Goal: Find specific page/section: Find specific page/section

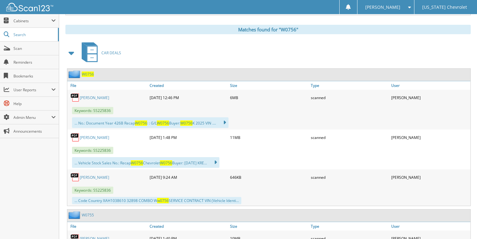
scroll to position [250, 0]
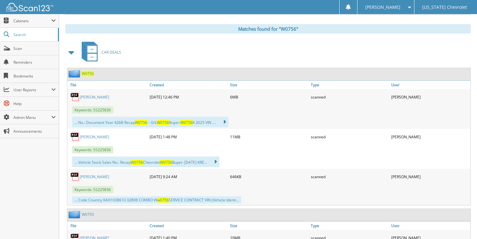
click at [88, 134] on link "[PERSON_NAME]" at bounding box center [94, 136] width 29 height 5
click at [36, 36] on span "Search" at bounding box center [33, 34] width 41 height 5
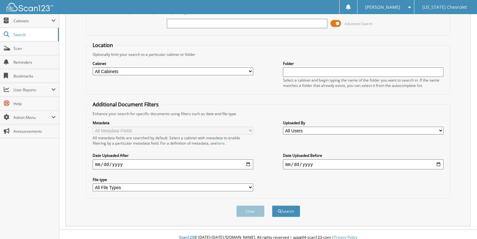
scroll to position [40, 0]
click at [44, 87] on span "User Reports" at bounding box center [32, 89] width 38 height 5
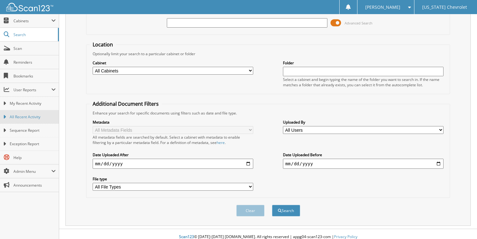
click at [40, 115] on span "All Recent Activity" at bounding box center [33, 117] width 46 height 6
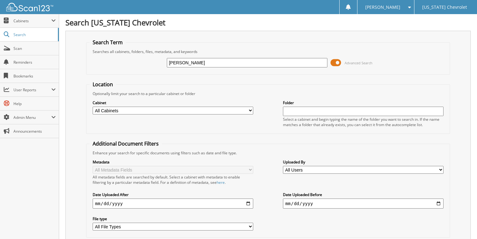
type input "kreitzer"
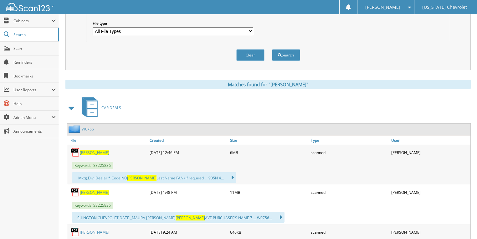
scroll to position [200, 0]
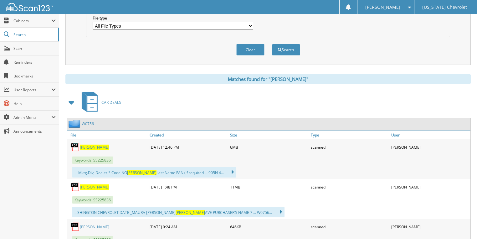
click at [91, 184] on span "KREITZER" at bounding box center [94, 186] width 29 height 5
click at [325, 54] on div "Clear Search" at bounding box center [268, 49] width 364 height 25
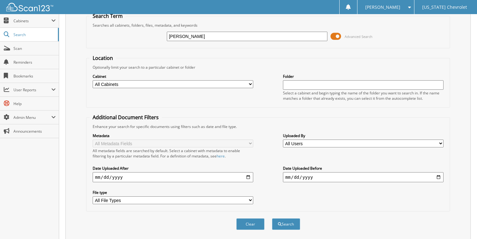
scroll to position [0, 0]
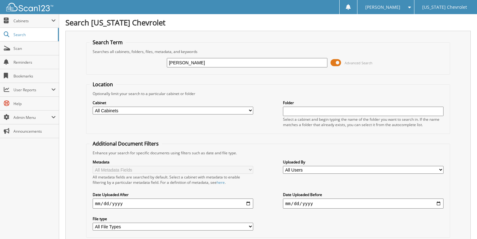
drag, startPoint x: 201, startPoint y: 63, endPoint x: 140, endPoint y: 62, distance: 60.8
click at [140, 62] on div "kreitzer Advanced Search" at bounding box center [269, 62] width 358 height 17
type input "w"
type input "sweitzer"
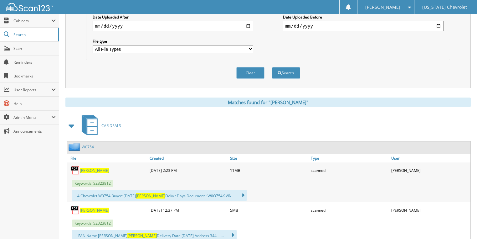
scroll to position [225, 0]
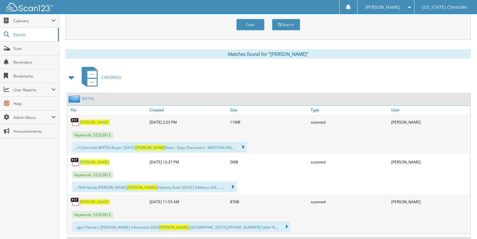
click at [92, 119] on span "SWEITZER" at bounding box center [94, 121] width 29 height 5
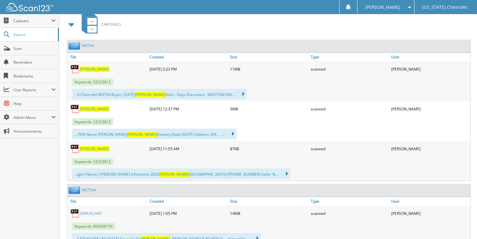
scroll to position [301, 0]
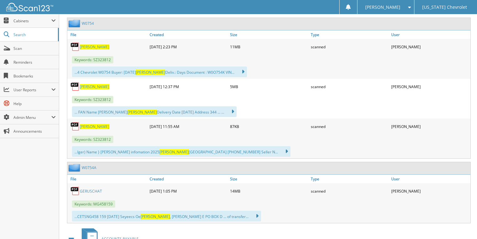
click at [94, 124] on span "[PERSON_NAME]" at bounding box center [94, 126] width 29 height 5
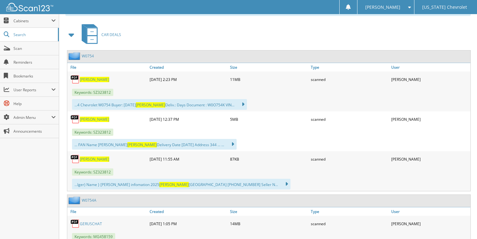
scroll to position [276, 0]
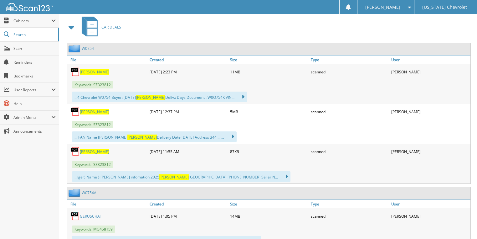
click at [94, 149] on span "[PERSON_NAME]" at bounding box center [94, 151] width 29 height 5
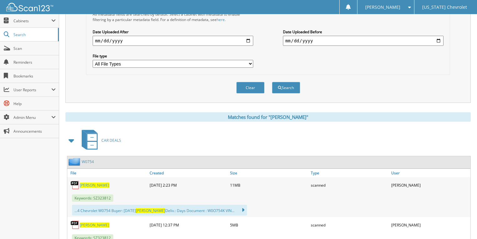
scroll to position [200, 0]
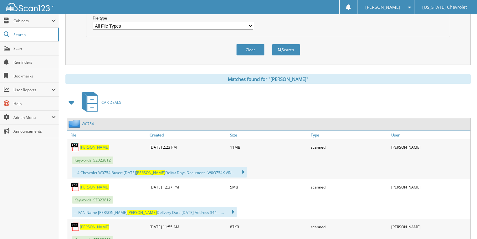
click at [93, 144] on span "[PERSON_NAME]" at bounding box center [94, 146] width 29 height 5
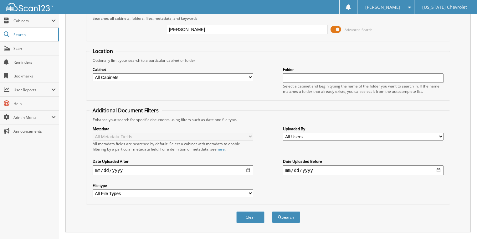
scroll to position [0, 0]
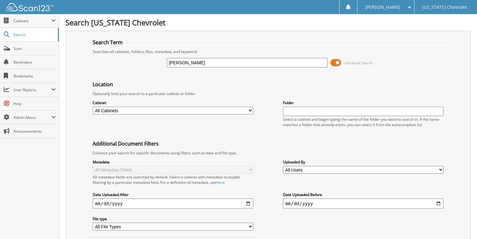
drag, startPoint x: 193, startPoint y: 59, endPoint x: 128, endPoint y: 71, distance: 66.2
click at [129, 70] on fieldset "Search Term Searches all cabinets, folders, files, metadata, and keywords sweit…" at bounding box center [268, 57] width 364 height 36
type input "findlay"
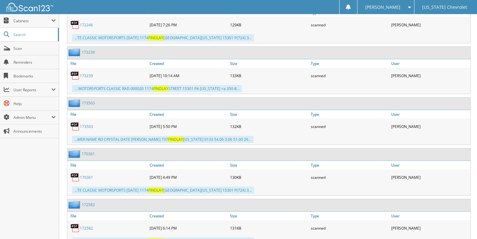
scroll to position [6682, 0]
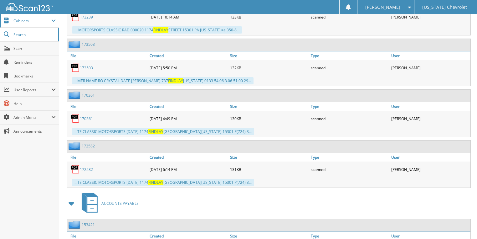
click at [32, 22] on span "Cabinets" at bounding box center [32, 20] width 38 height 5
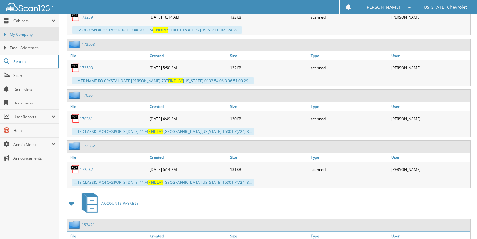
click at [33, 30] on link "My Company" at bounding box center [29, 34] width 59 height 13
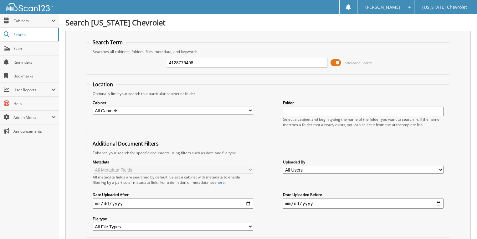
type input "4128776498"
drag, startPoint x: 202, startPoint y: 59, endPoint x: 144, endPoint y: 63, distance: 57.7
click at [144, 63] on div "4128776498 Advanced Search" at bounding box center [269, 62] width 358 height 17
click at [17, 23] on span "Cabinets" at bounding box center [29, 20] width 59 height 13
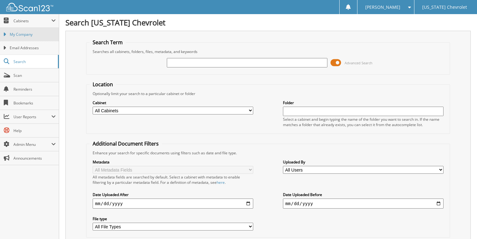
click at [22, 39] on link "My Company" at bounding box center [29, 34] width 59 height 13
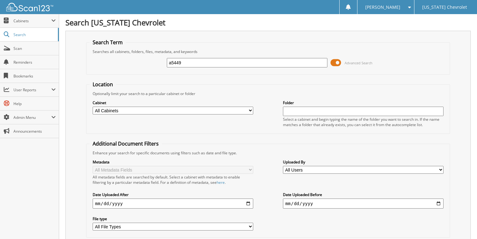
type input "a5449"
drag, startPoint x: 200, startPoint y: 62, endPoint x: 148, endPoint y: 61, distance: 52.6
click at [148, 61] on div "a5449 Advanced Search" at bounding box center [269, 62] width 358 height 17
click at [393, 76] on form "Search Term Searches all cabinets, folders, files, metadata, and keywords a5449…" at bounding box center [268, 151] width 364 height 224
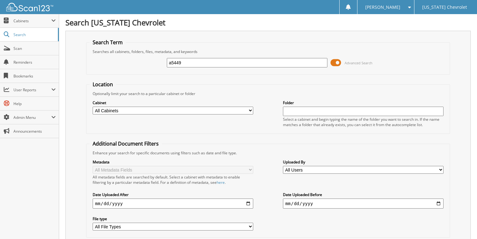
drag, startPoint x: 208, startPoint y: 64, endPoint x: 100, endPoint y: 65, distance: 108.4
click at [100, 65] on div "a5449 Advanced Search" at bounding box center [269, 62] width 358 height 17
type input "JJ275307"
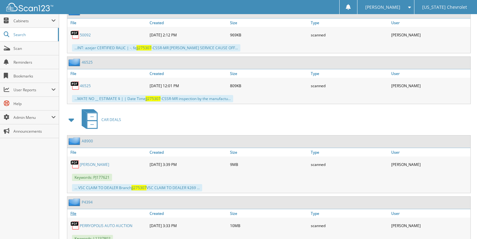
scroll to position [827, 0]
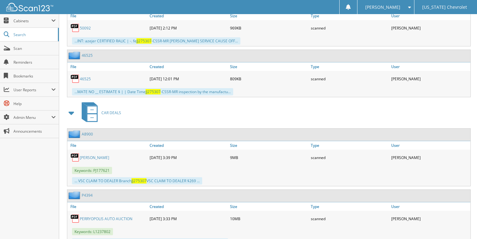
click at [84, 155] on link "[PERSON_NAME]" at bounding box center [94, 157] width 29 height 5
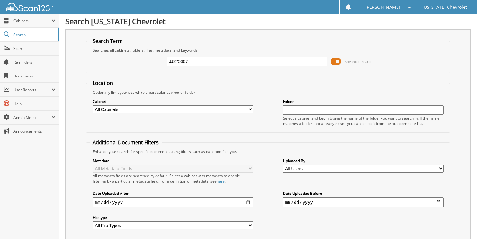
scroll to position [0, 0]
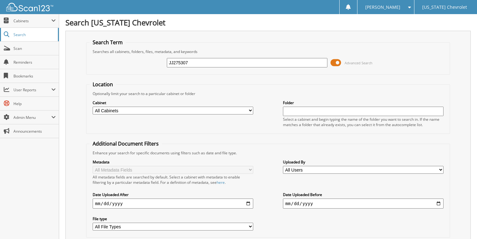
click at [17, 31] on link "Search" at bounding box center [29, 34] width 59 height 13
click at [169, 63] on input "text" at bounding box center [247, 62] width 161 height 9
type input "[PERSON_NAME]"
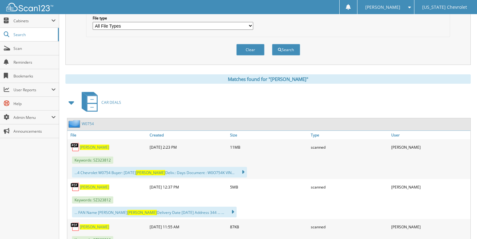
click at [92, 144] on span "[PERSON_NAME]" at bounding box center [94, 146] width 29 height 5
